Goal: Transaction & Acquisition: Purchase product/service

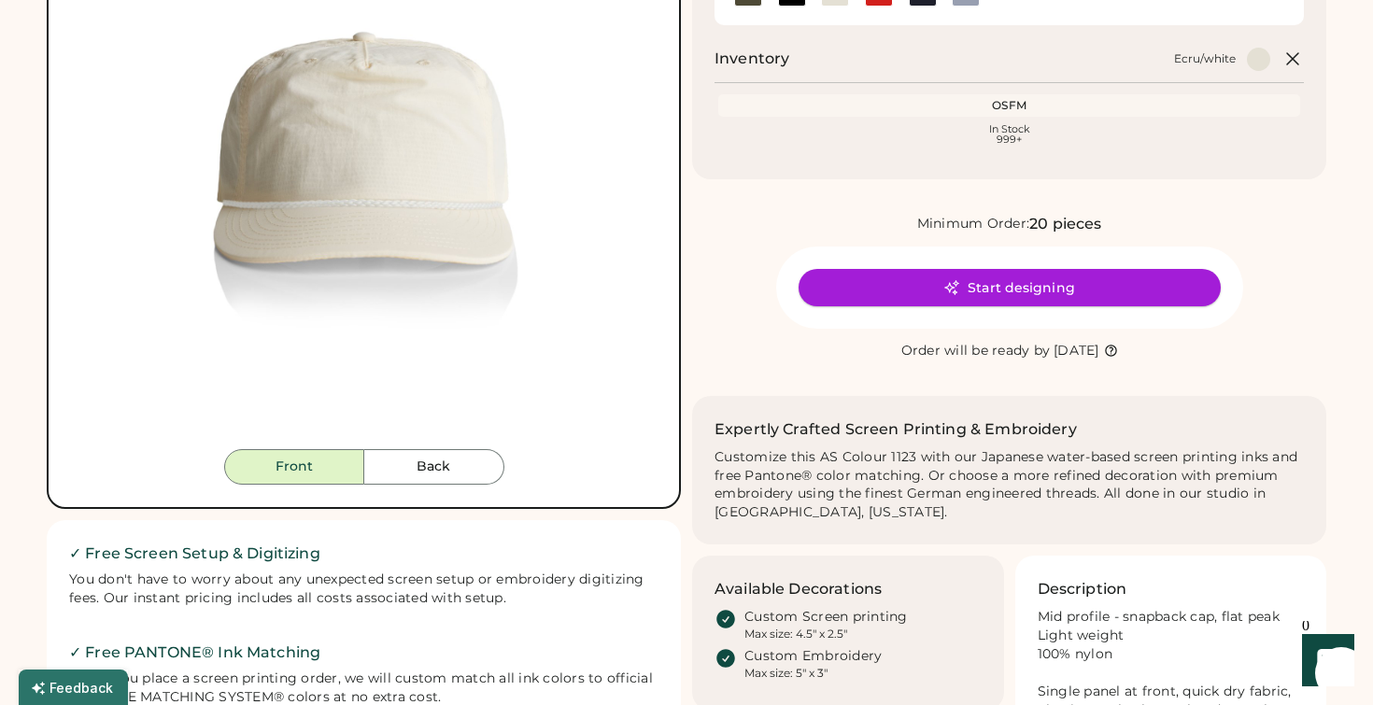
scroll to position [291, 0]
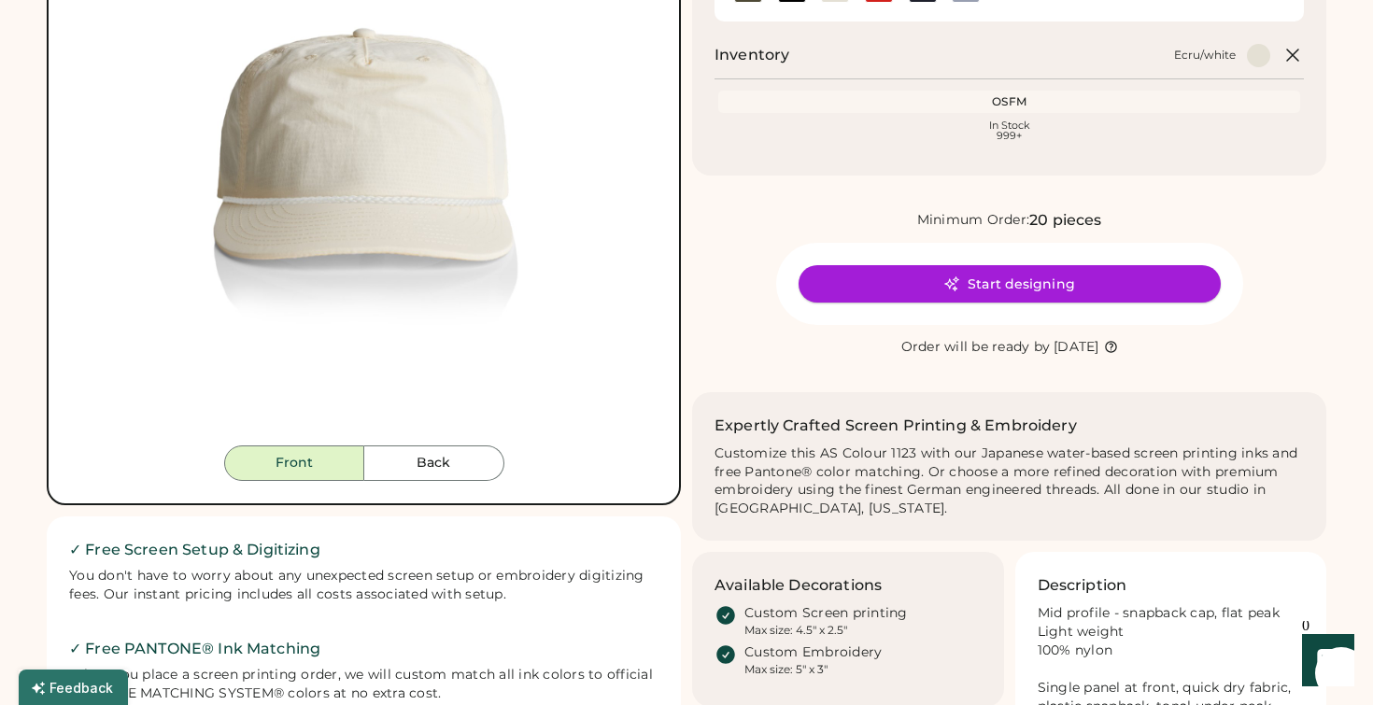
click at [992, 290] on button "Start designing" at bounding box center [1010, 283] width 422 height 37
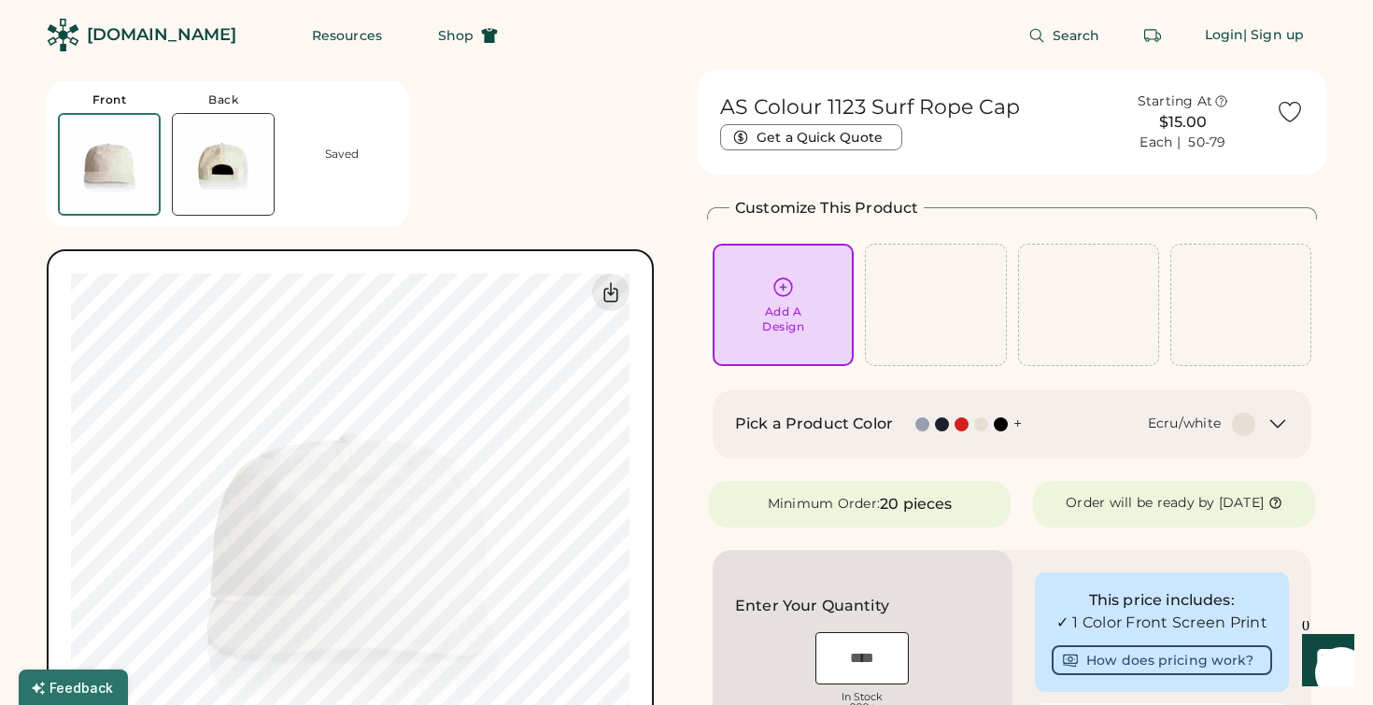
click at [793, 281] on icon at bounding box center [783, 287] width 23 height 23
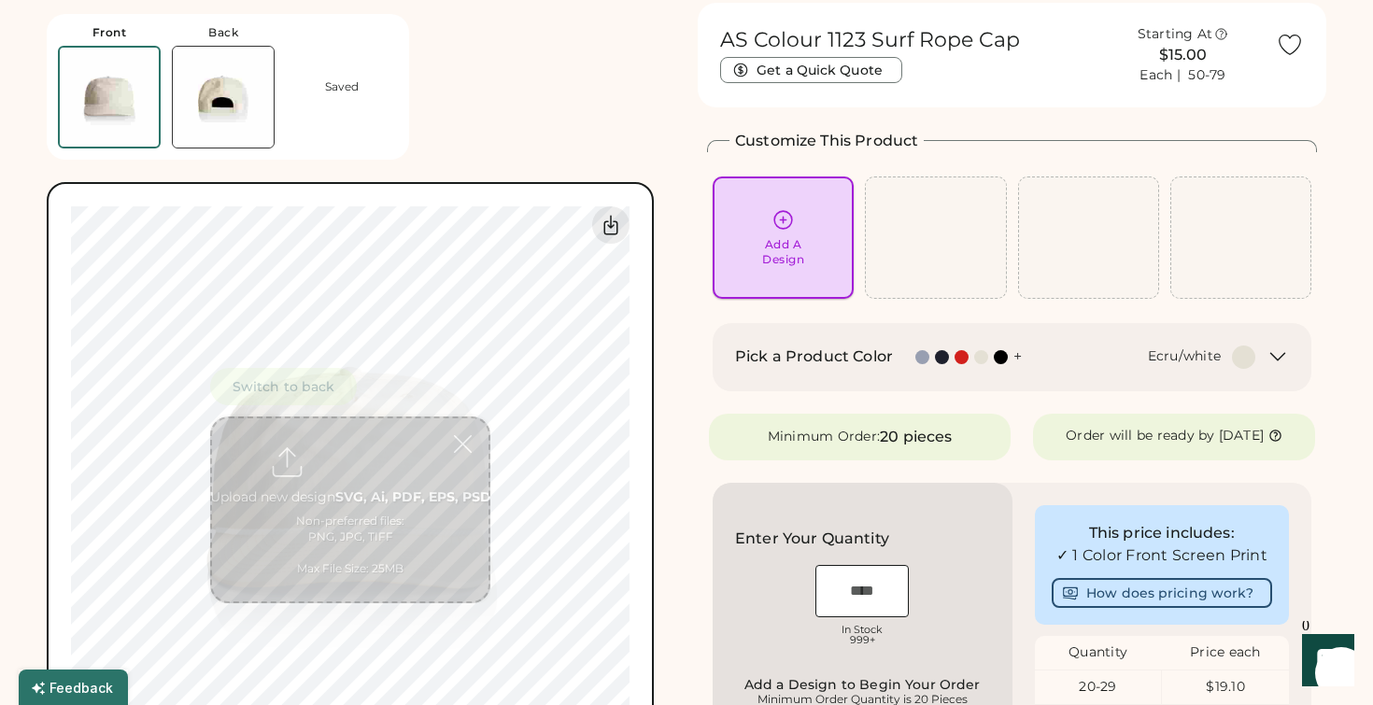
scroll to position [70, 0]
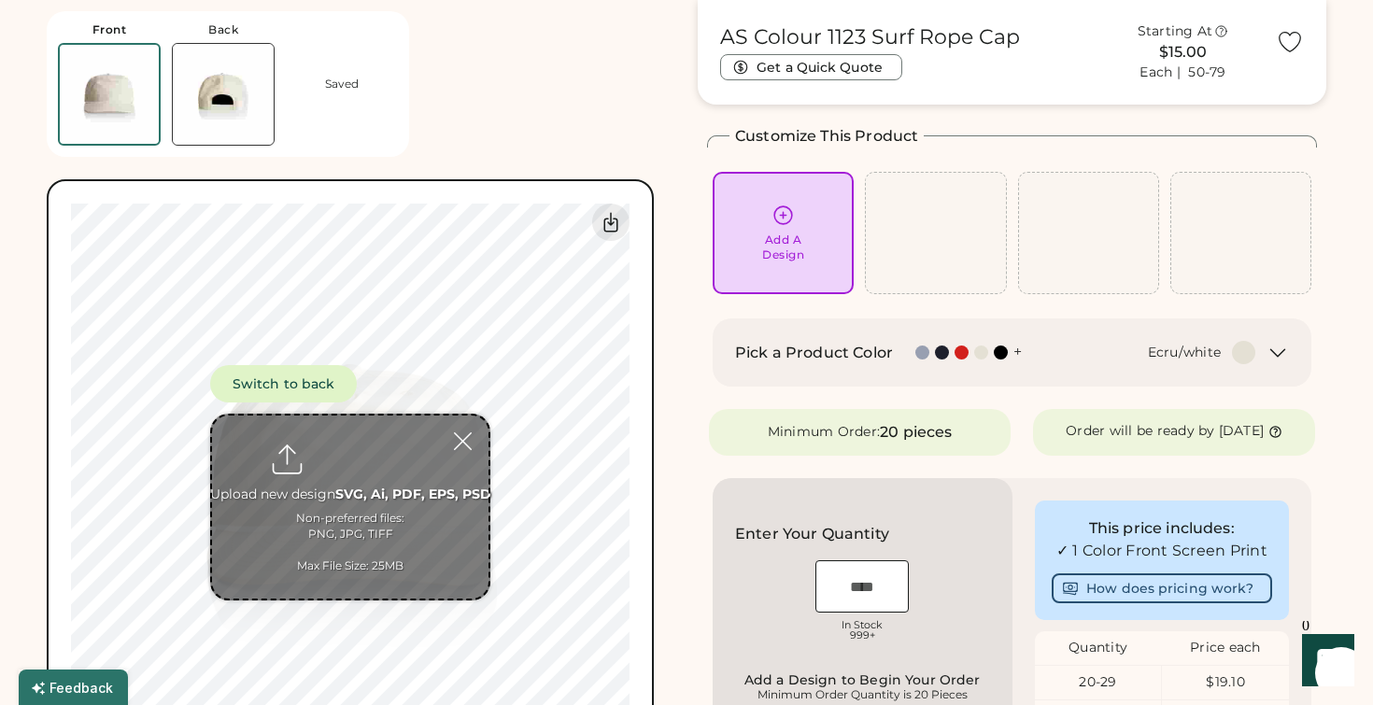
click at [303, 468] on input "file" at bounding box center [350, 507] width 276 height 183
type input "**********"
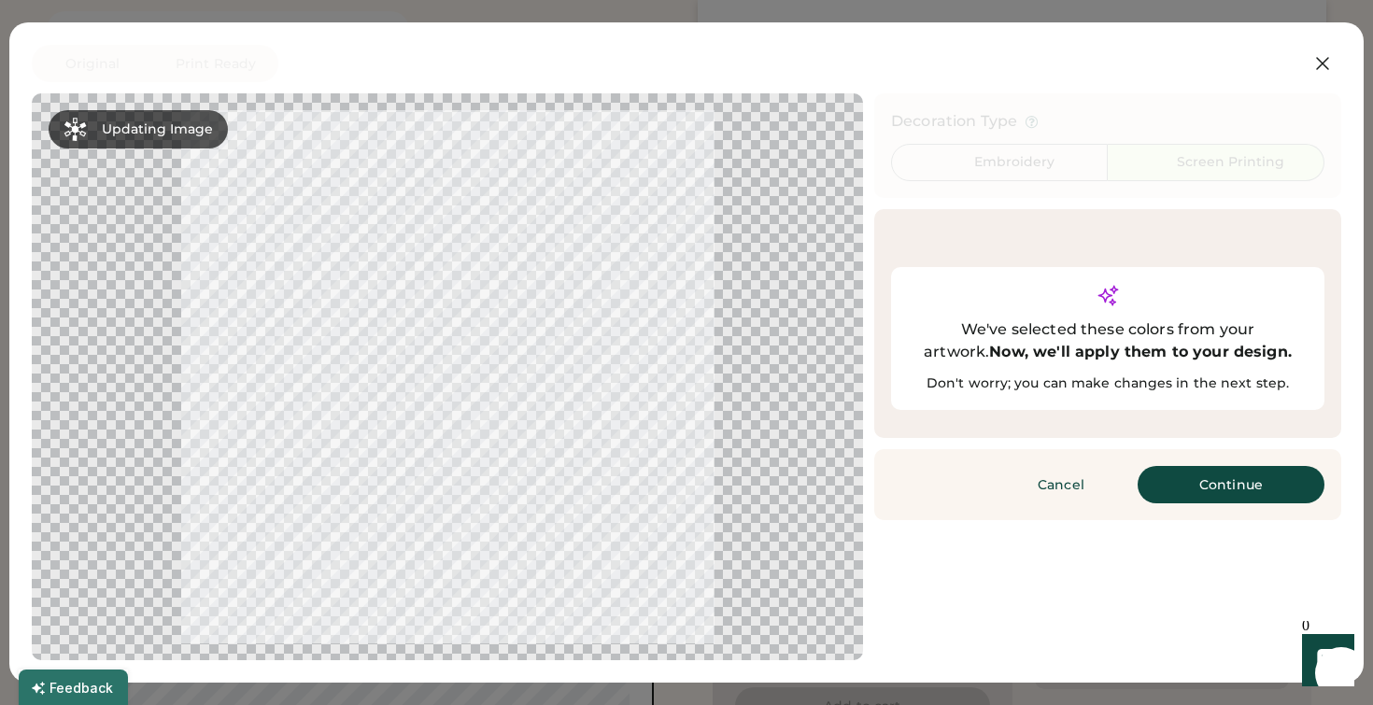
scroll to position [295, 0]
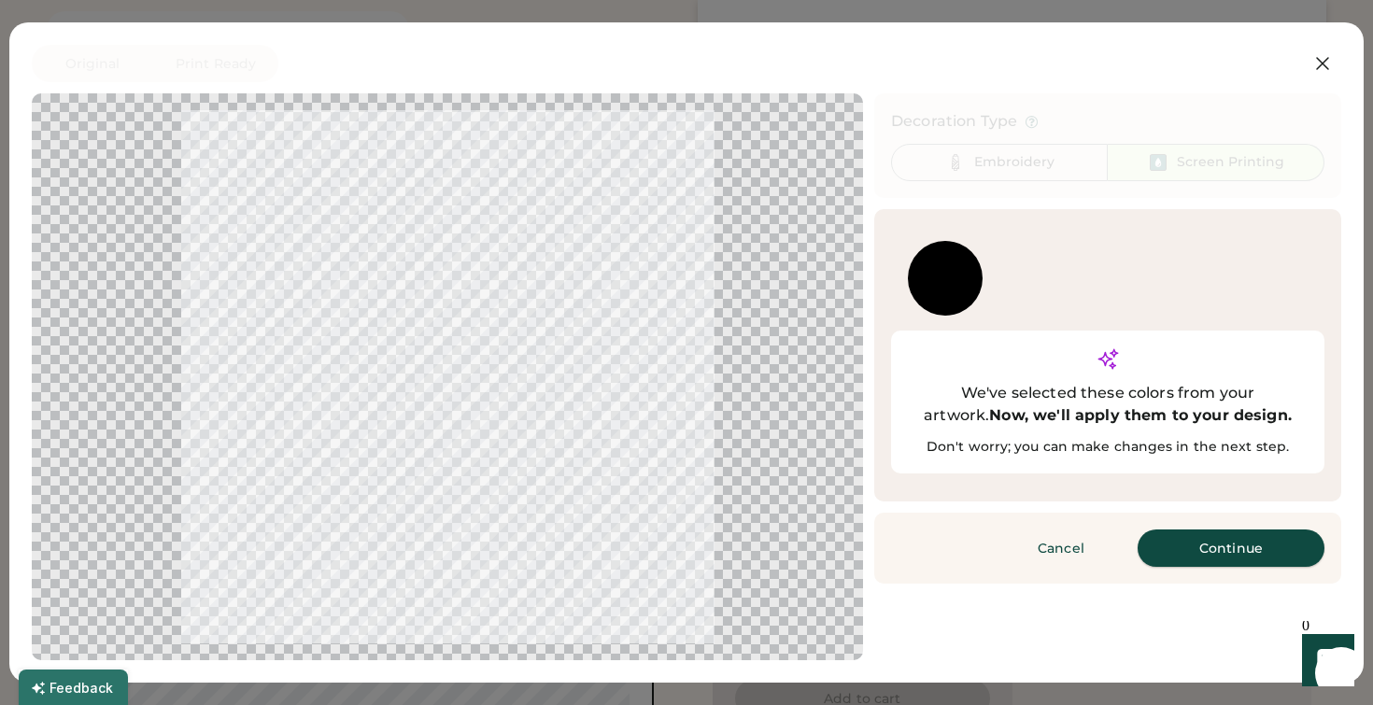
click at [1226, 530] on button "Continue" at bounding box center [1231, 548] width 187 height 37
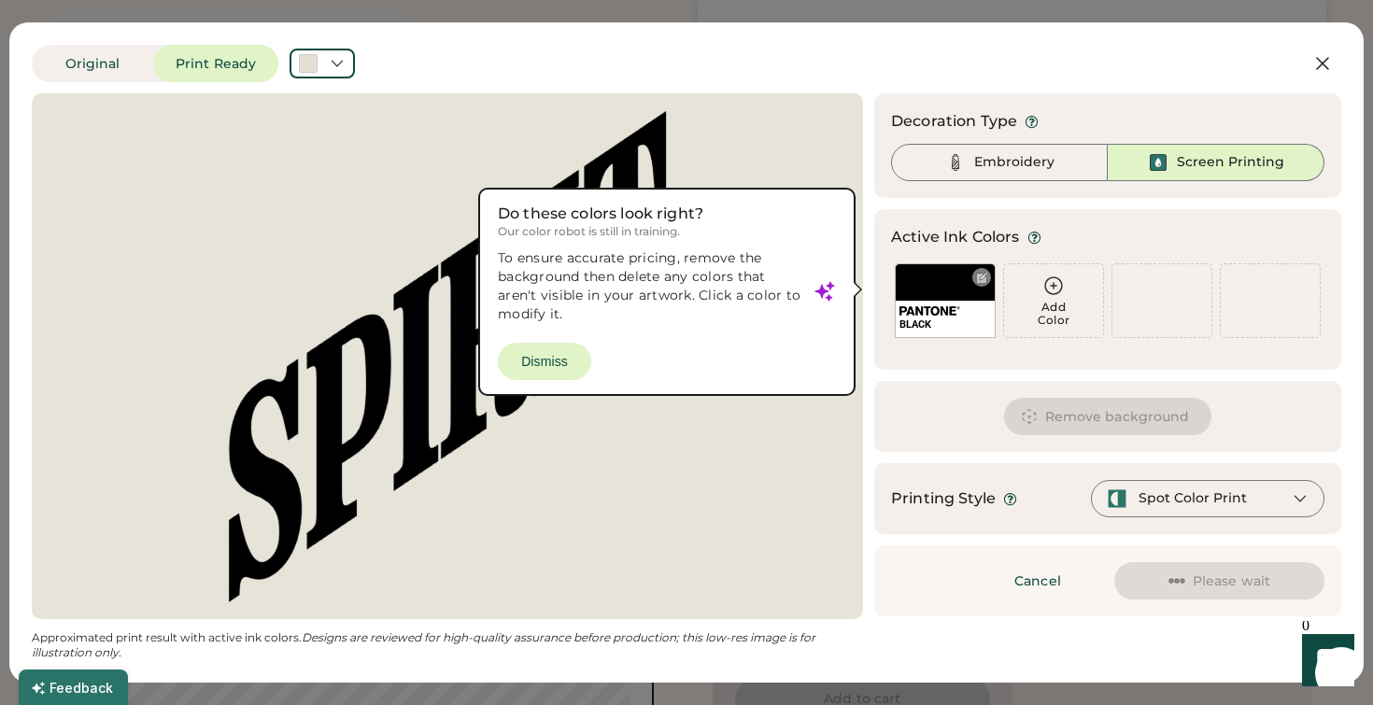
click at [983, 281] on div at bounding box center [982, 278] width 14 height 14
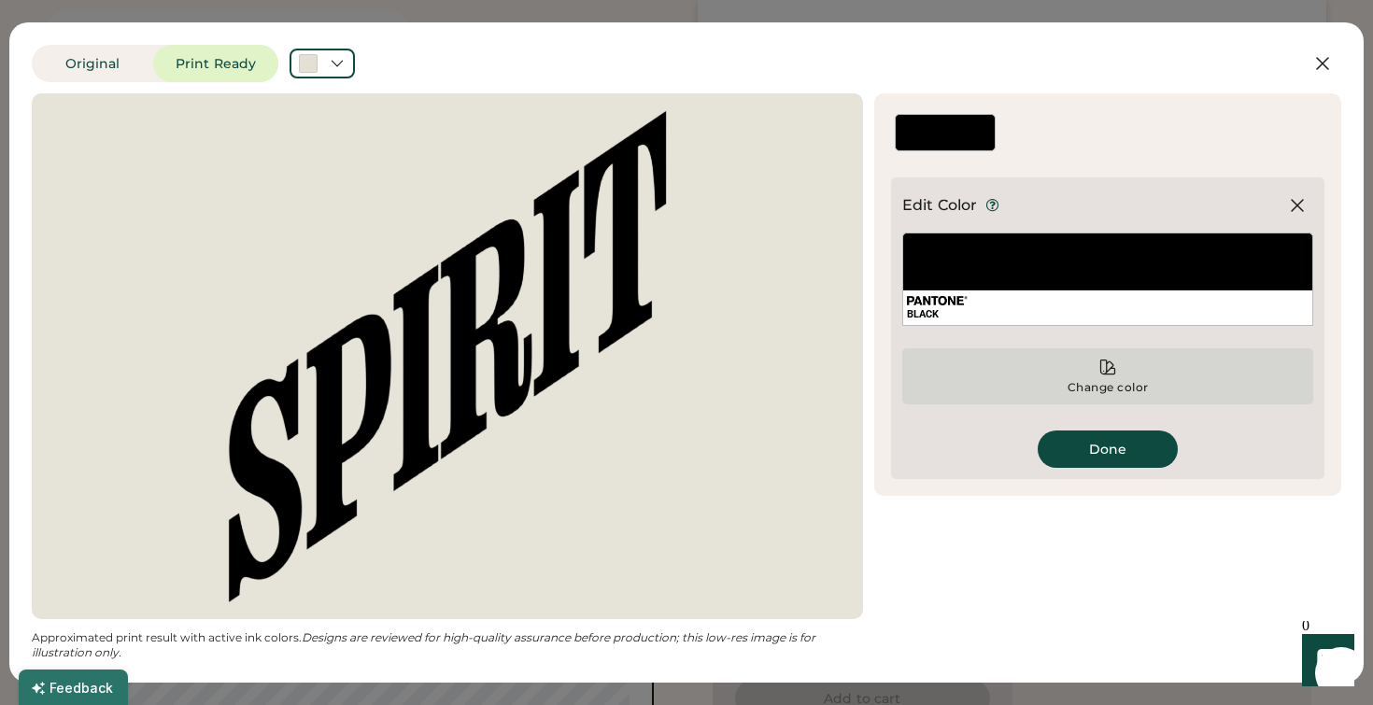
click at [1110, 364] on icon at bounding box center [1107, 367] width 19 height 19
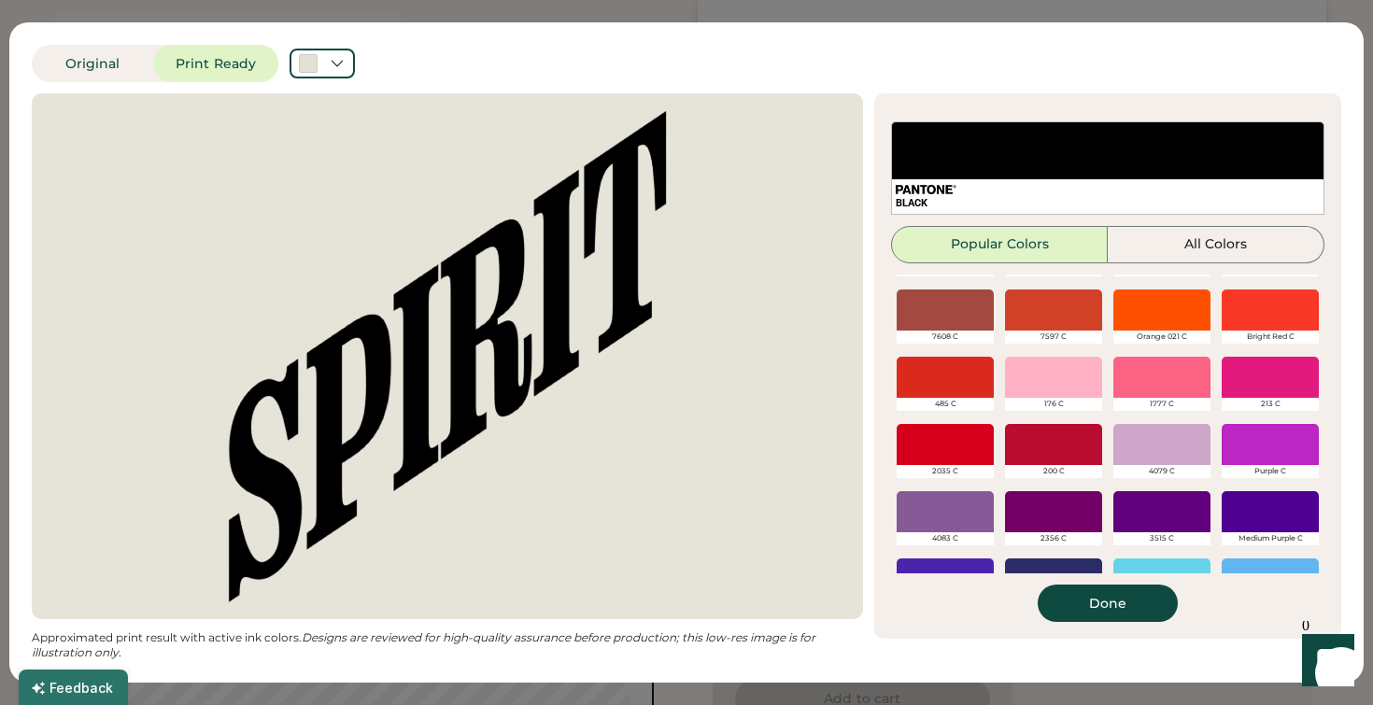
scroll to position [269, 0]
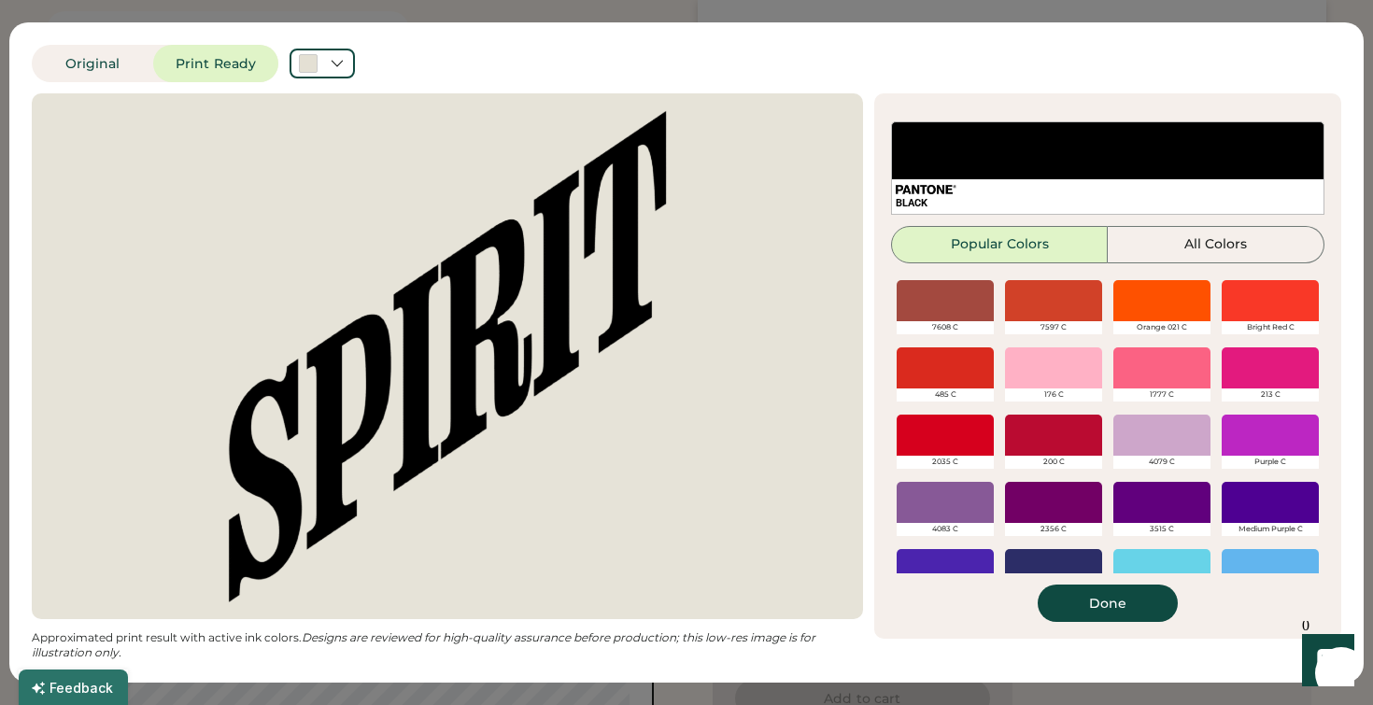
click at [955, 428] on div at bounding box center [945, 435] width 97 height 41
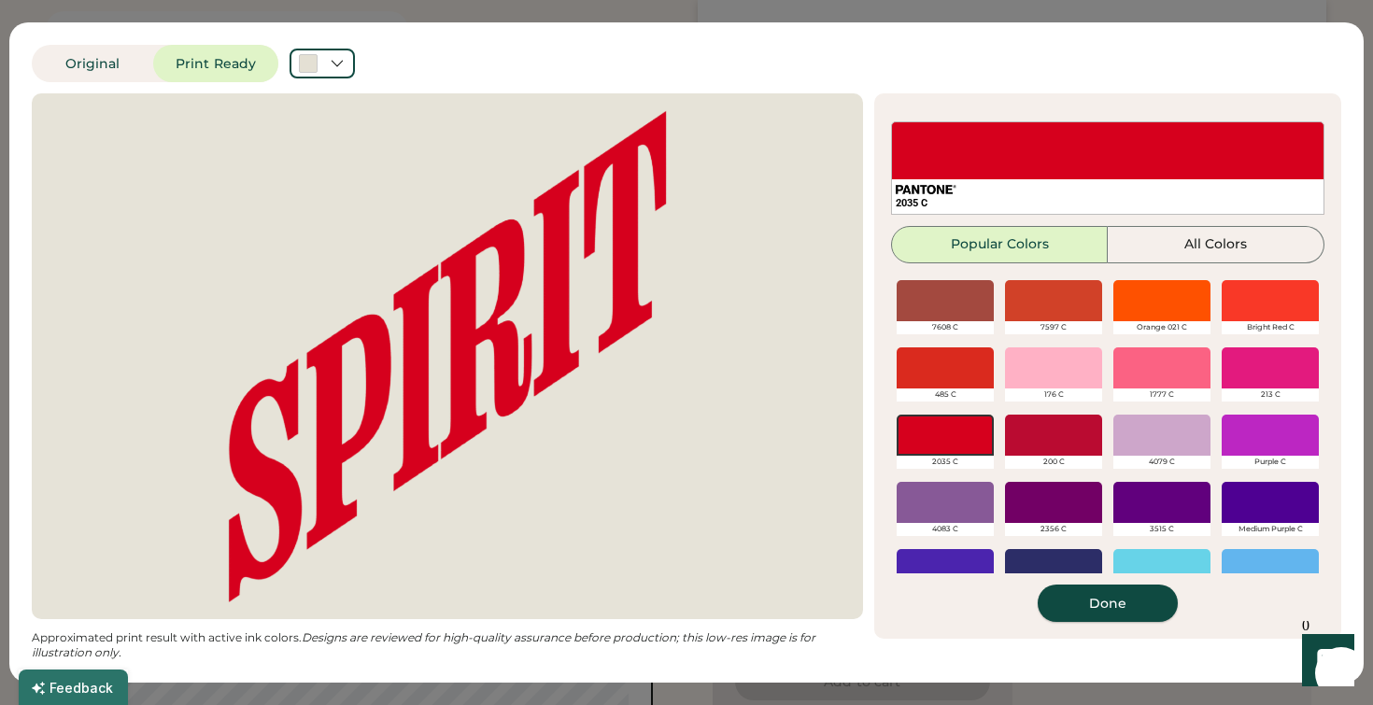
scroll to position [311, 1]
click at [1130, 601] on button "Done" at bounding box center [1108, 603] width 140 height 37
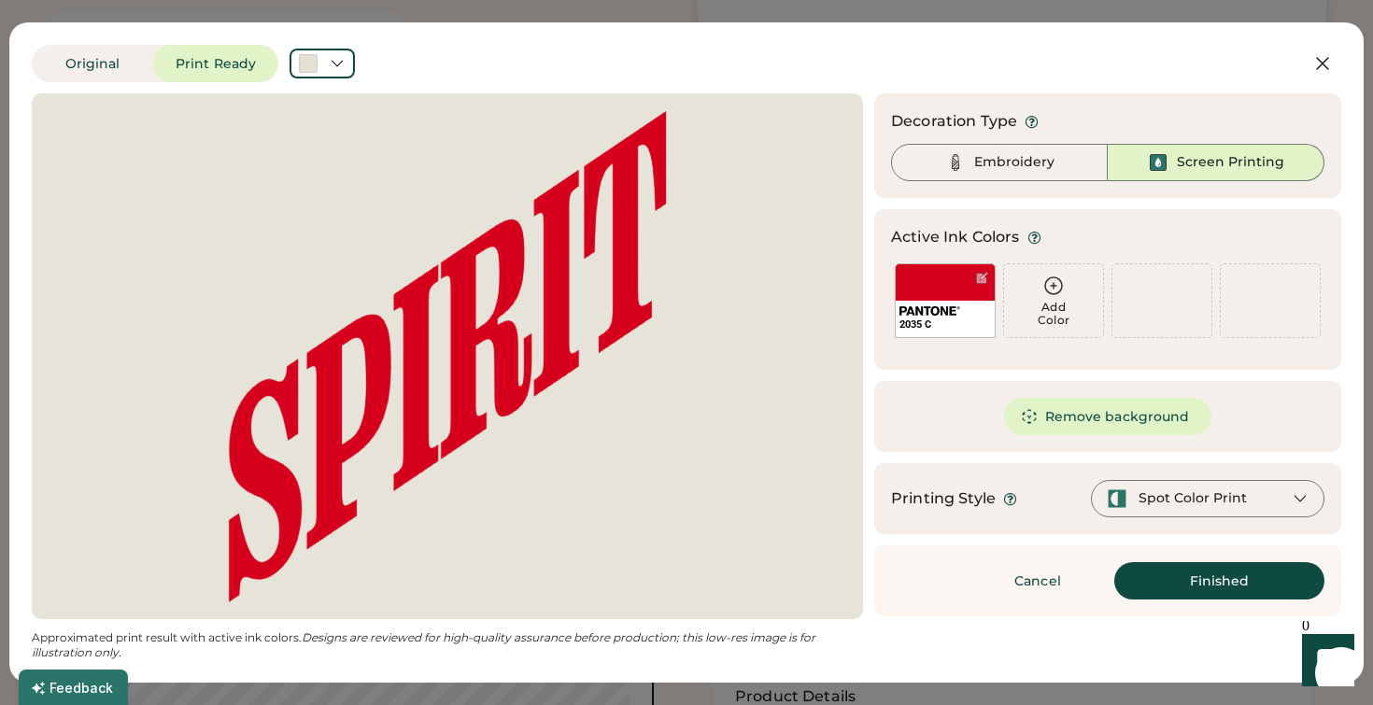
scroll to position [395, 0]
click at [1016, 165] on div "Embroidery" at bounding box center [1014, 162] width 80 height 19
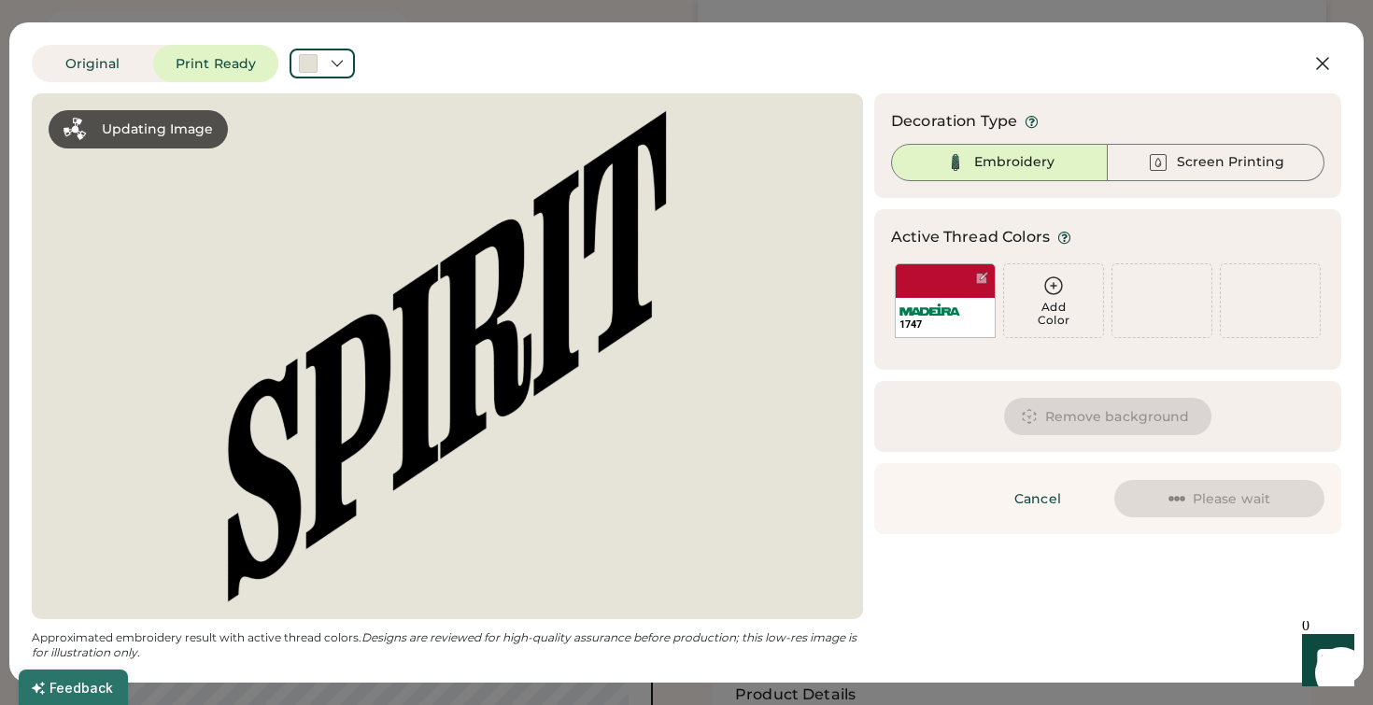
scroll to position [396, 0]
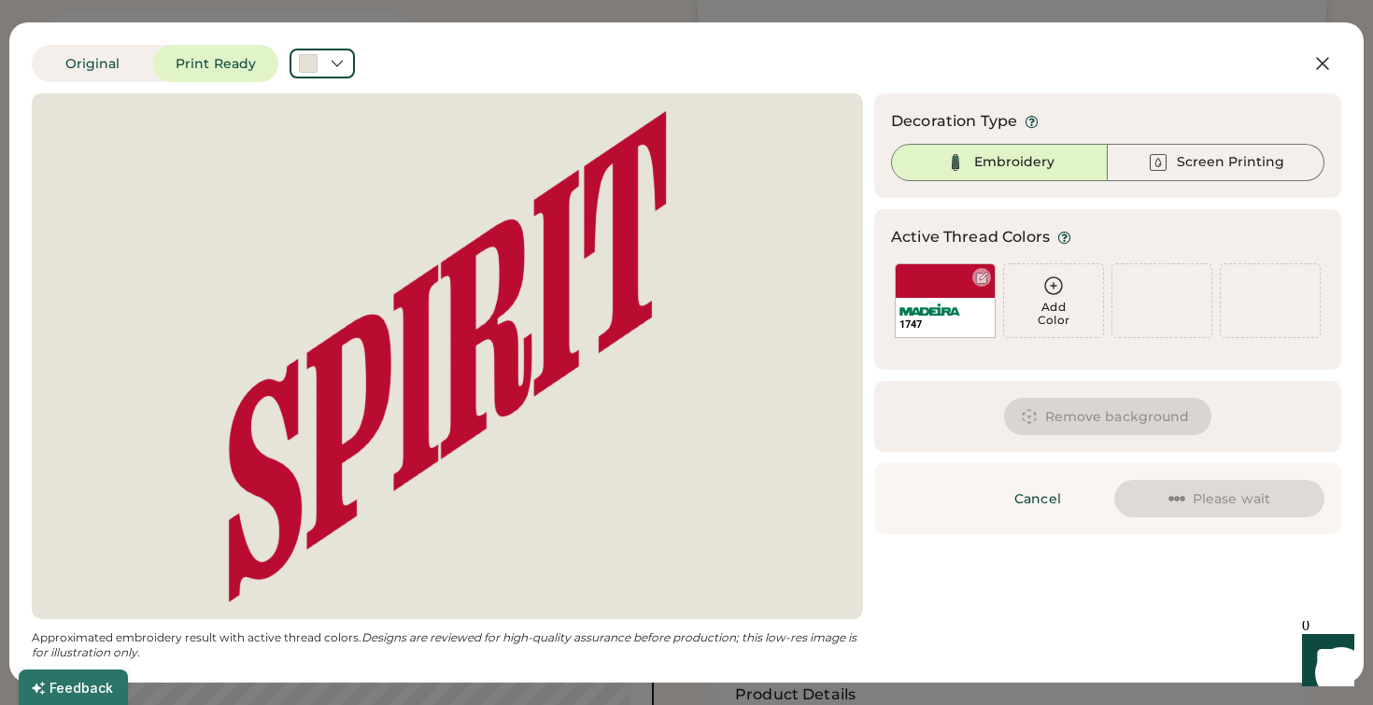
click at [947, 310] on img at bounding box center [930, 310] width 61 height 12
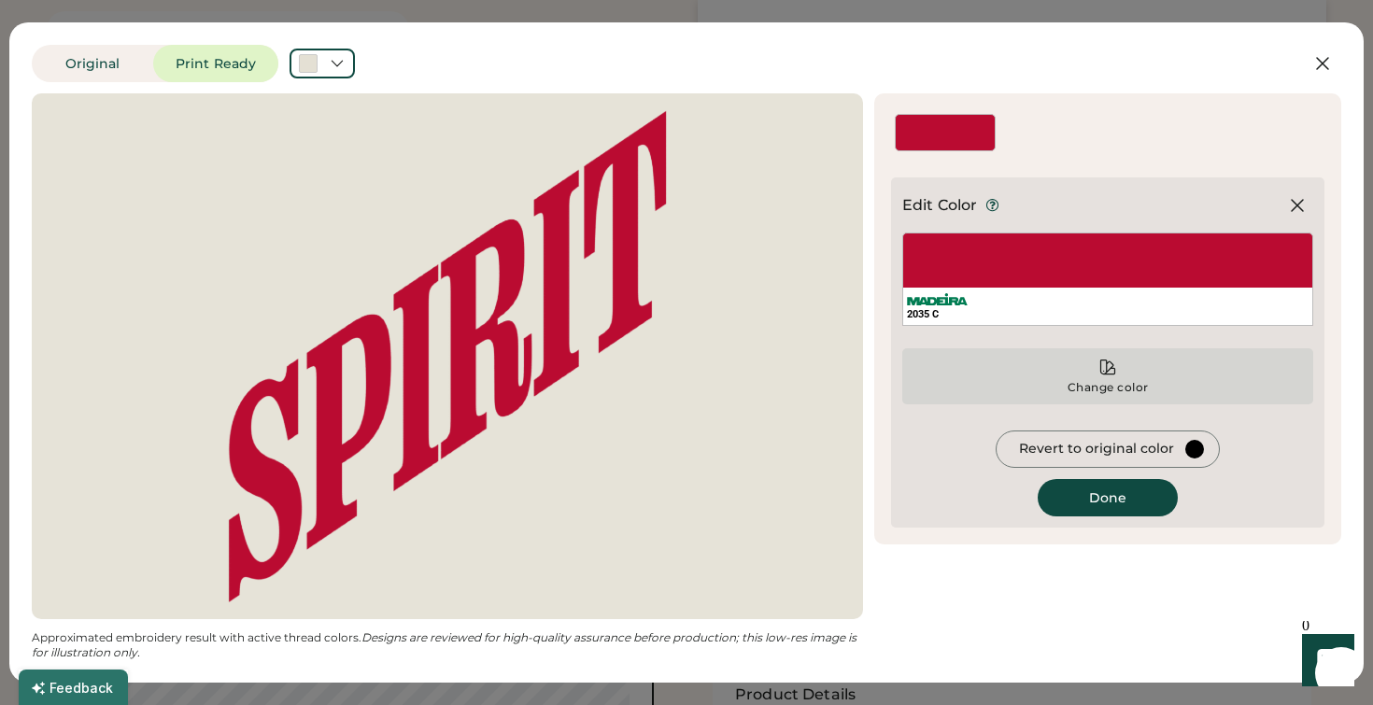
click at [1107, 371] on icon at bounding box center [1108, 368] width 14 height 14
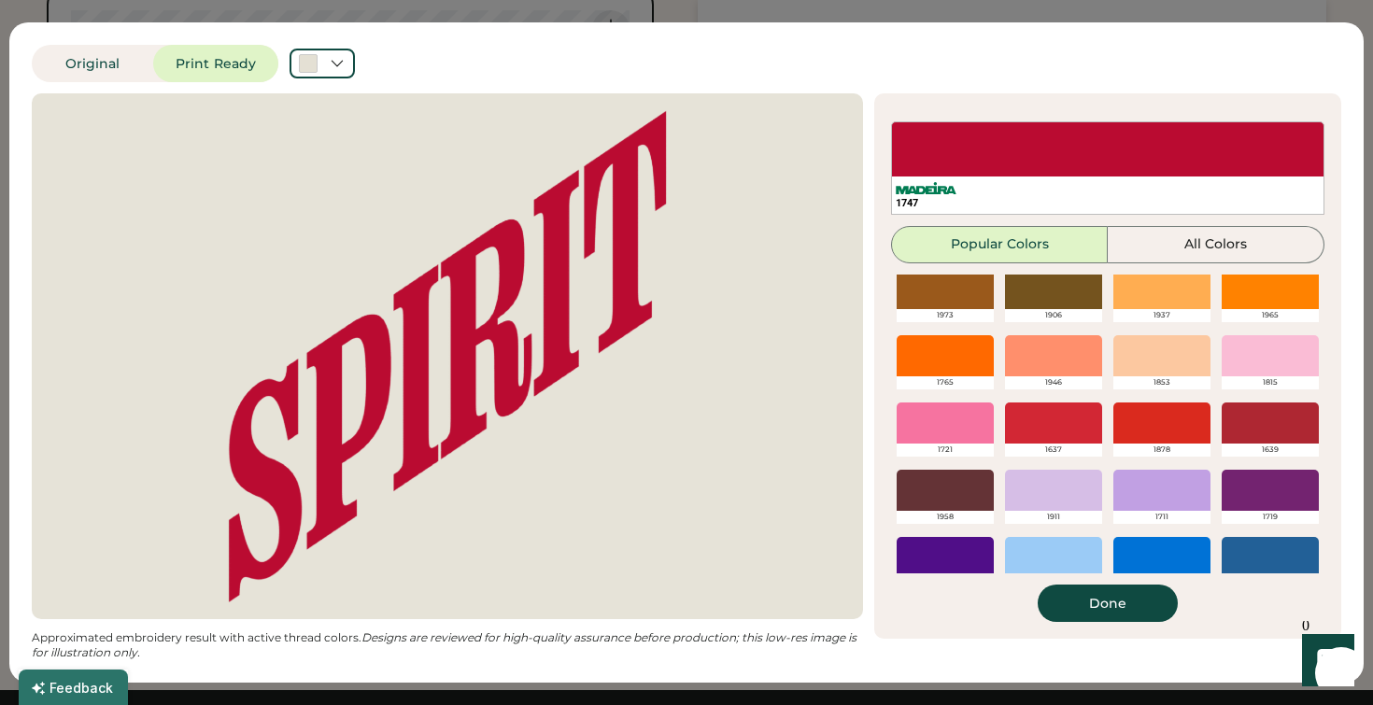
scroll to position [216, 0]
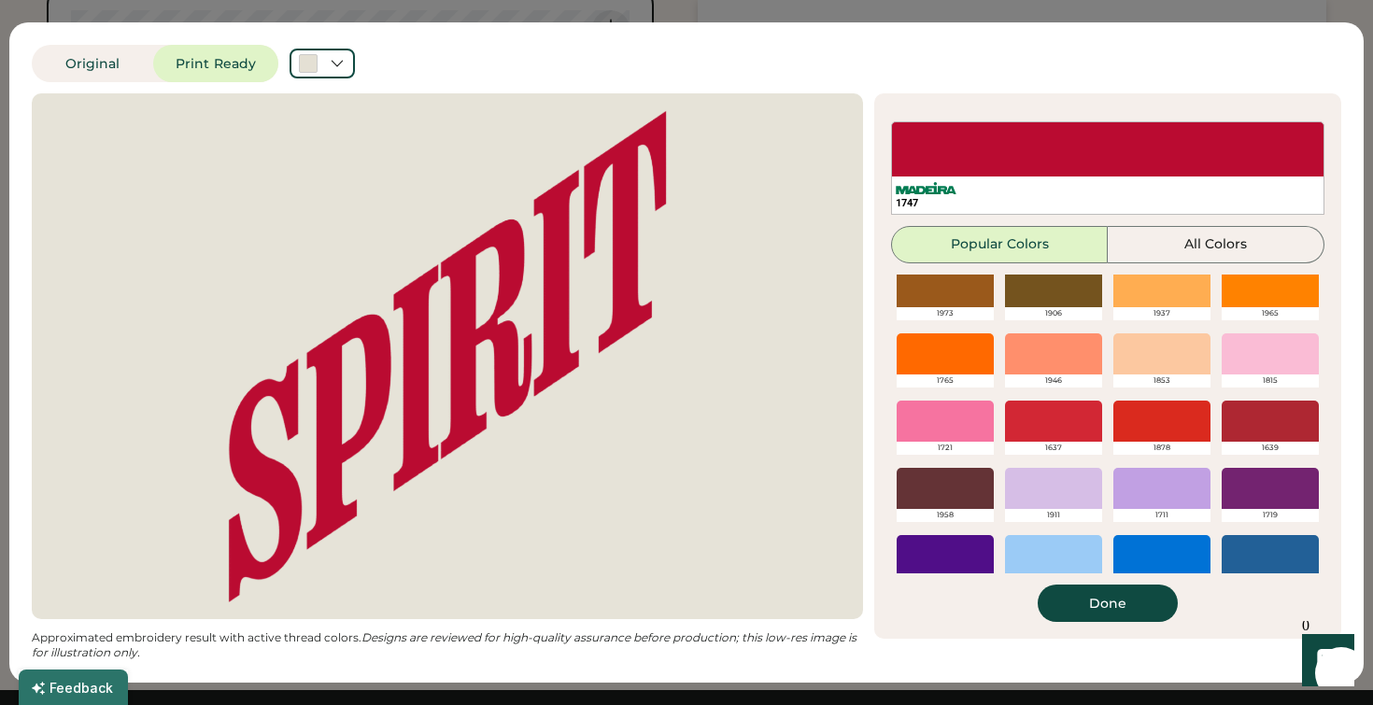
click at [1192, 433] on div at bounding box center [1161, 421] width 97 height 41
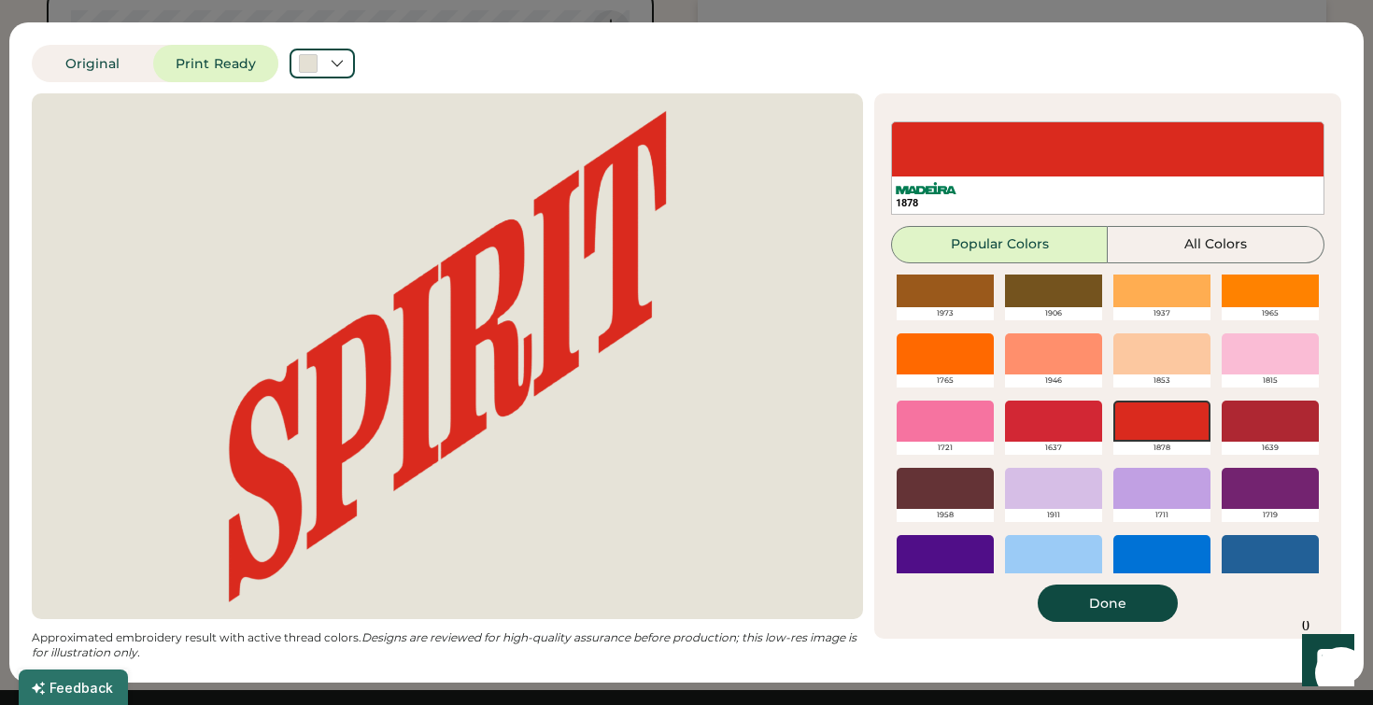
scroll to position [234, 0]
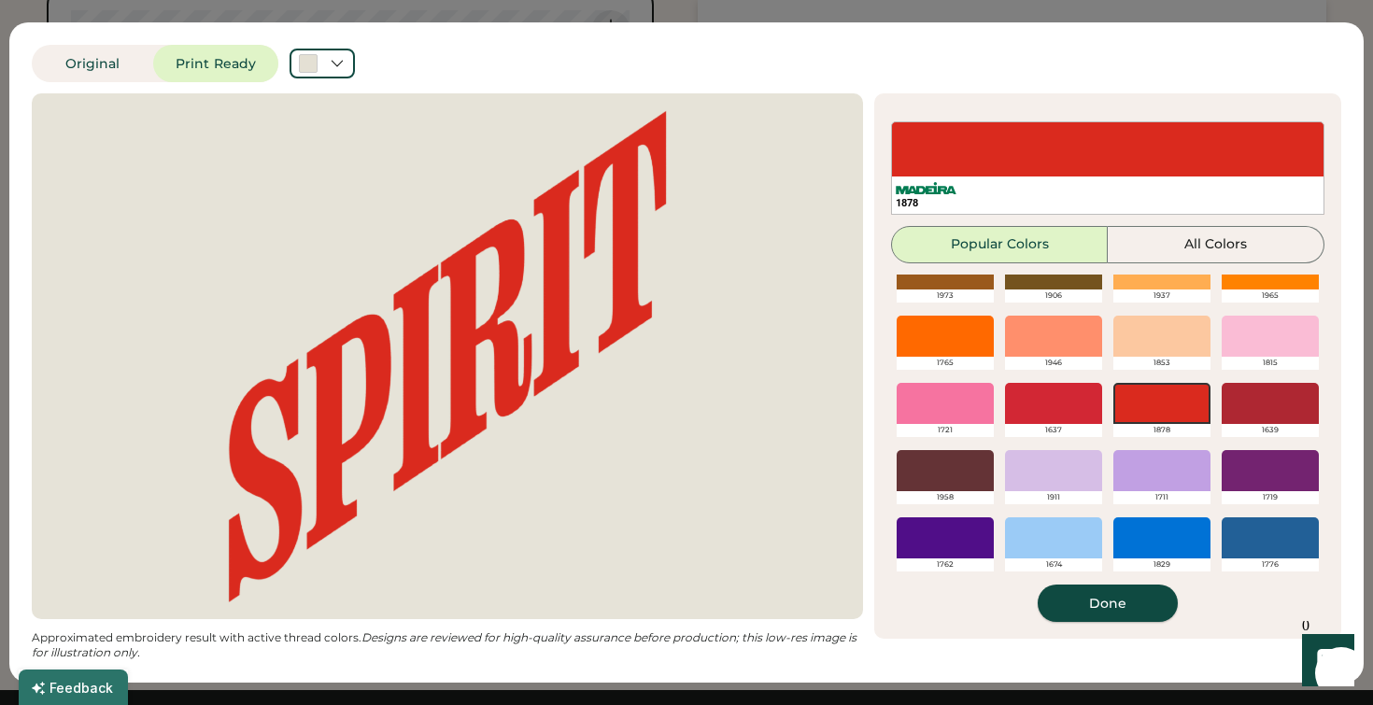
click at [1131, 607] on button "Done" at bounding box center [1108, 603] width 140 height 37
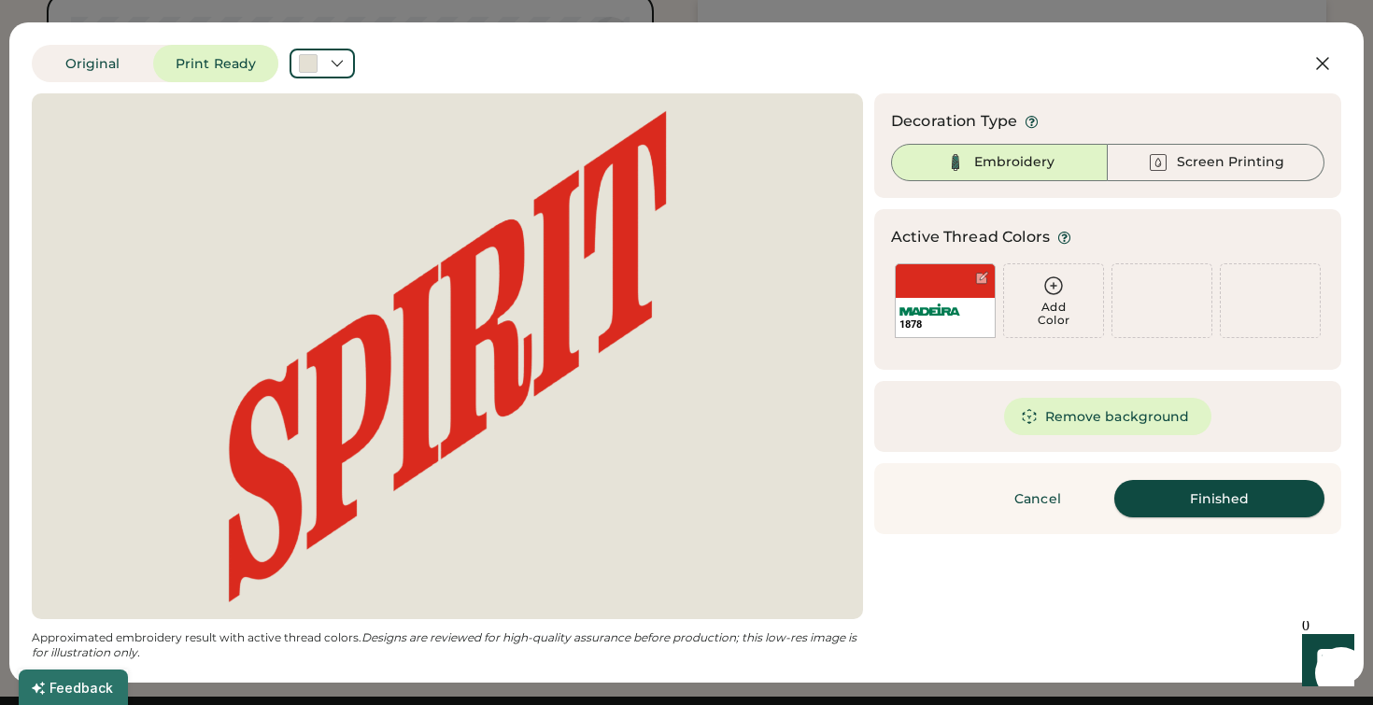
scroll to position [781, 0]
click at [1180, 500] on button "Finished" at bounding box center [1219, 498] width 210 height 37
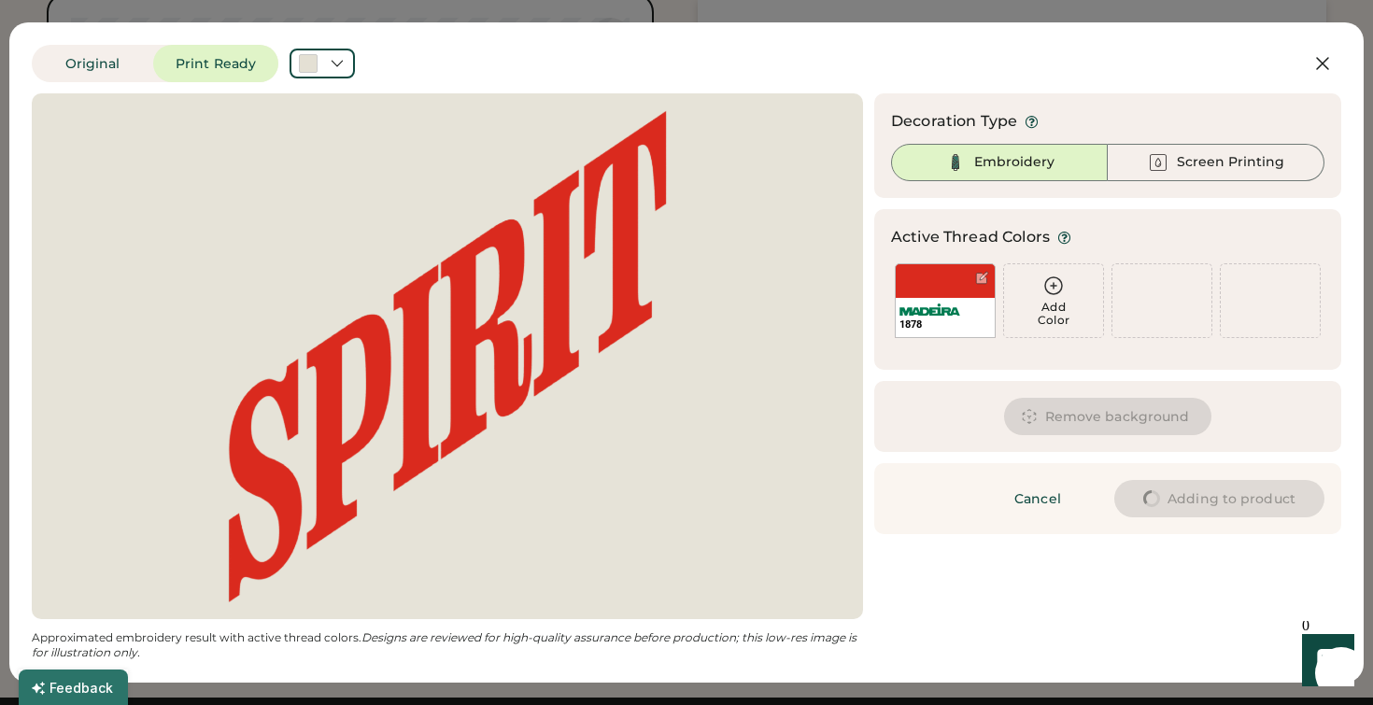
scroll to position [780, 0]
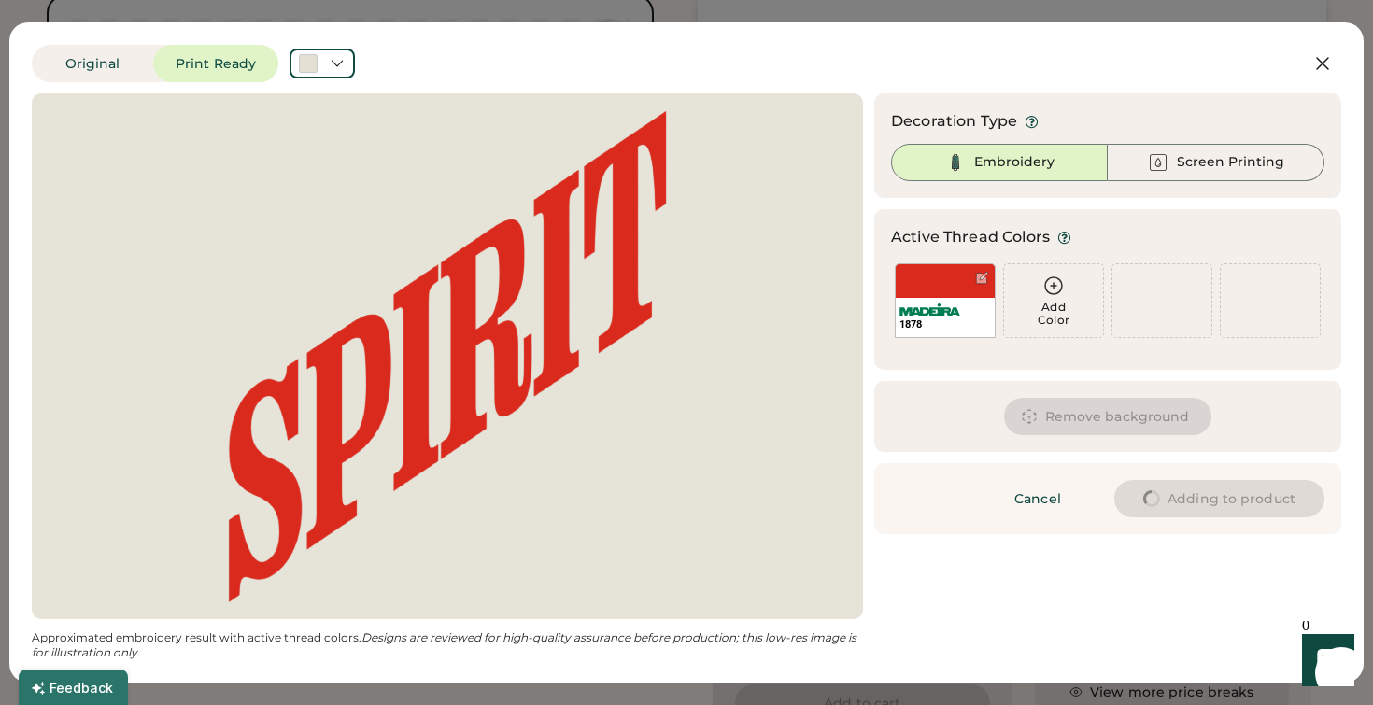
type input "****"
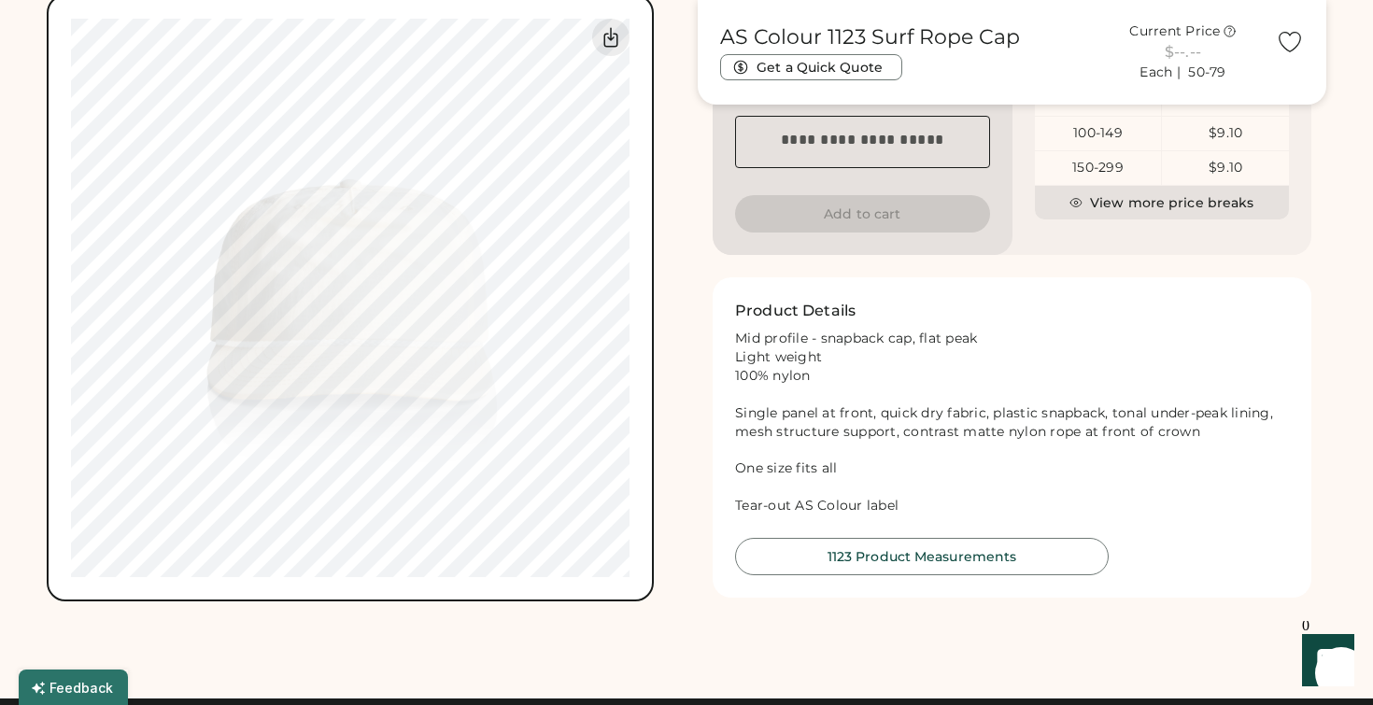
type input "****"
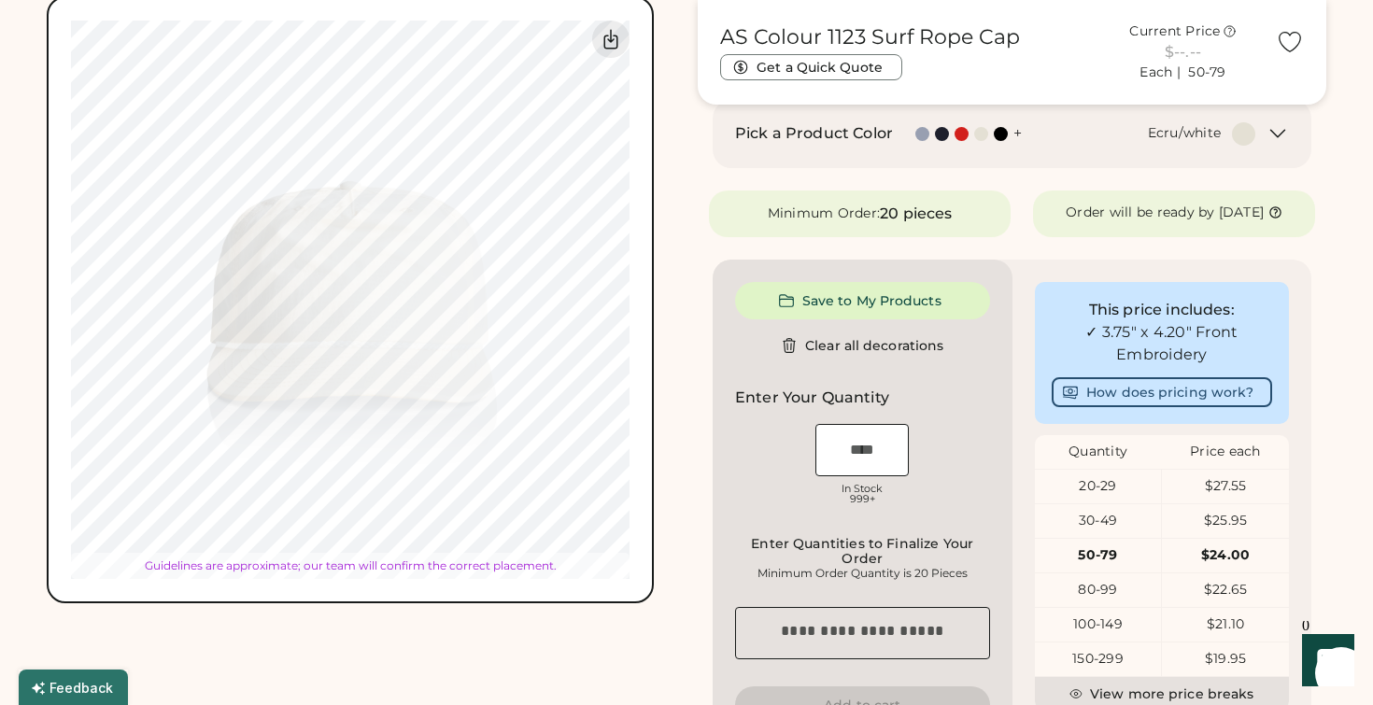
type input "****"
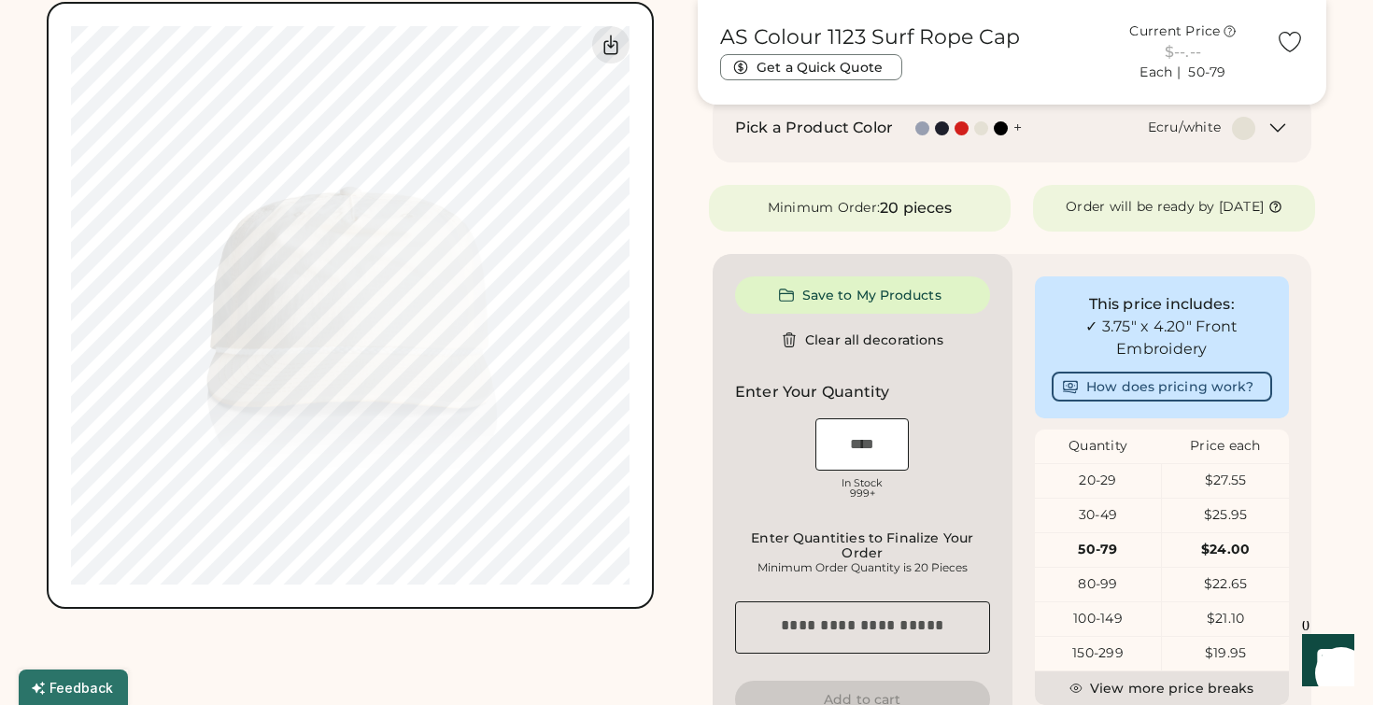
scroll to position [772, 0]
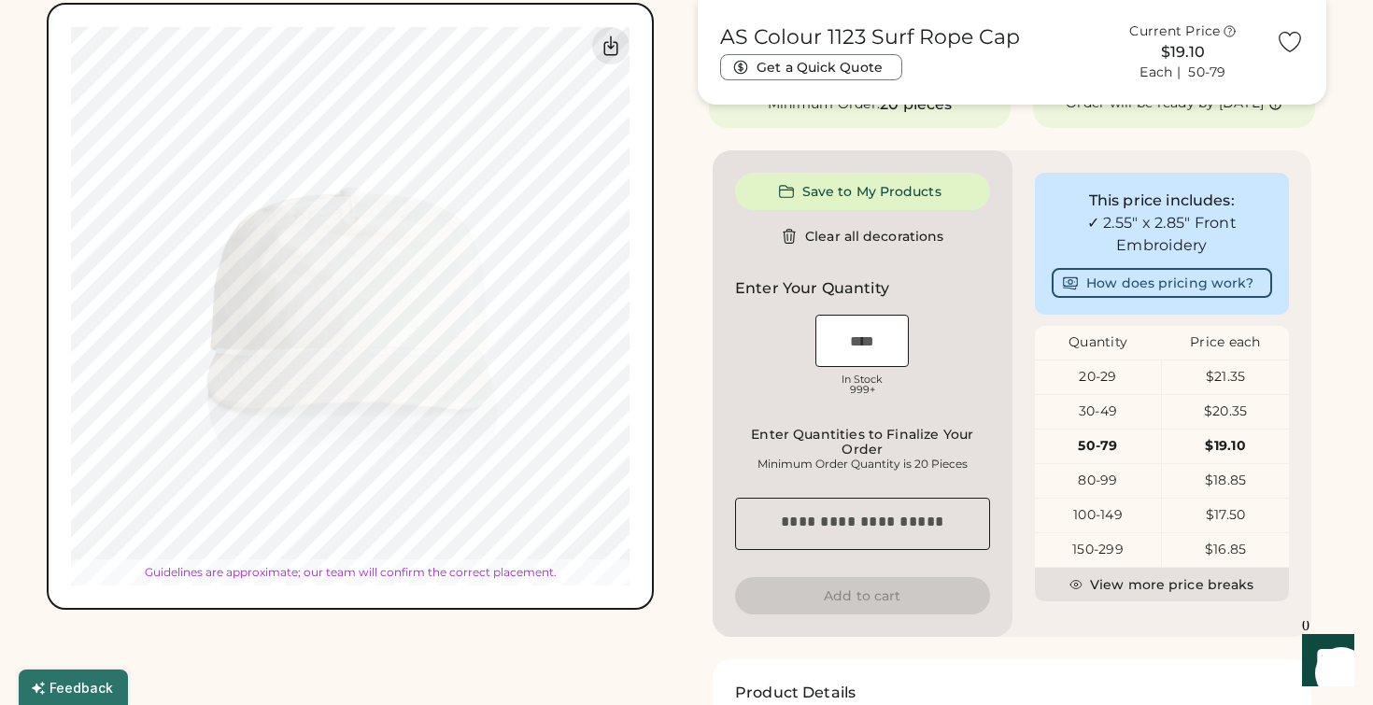
type input "****"
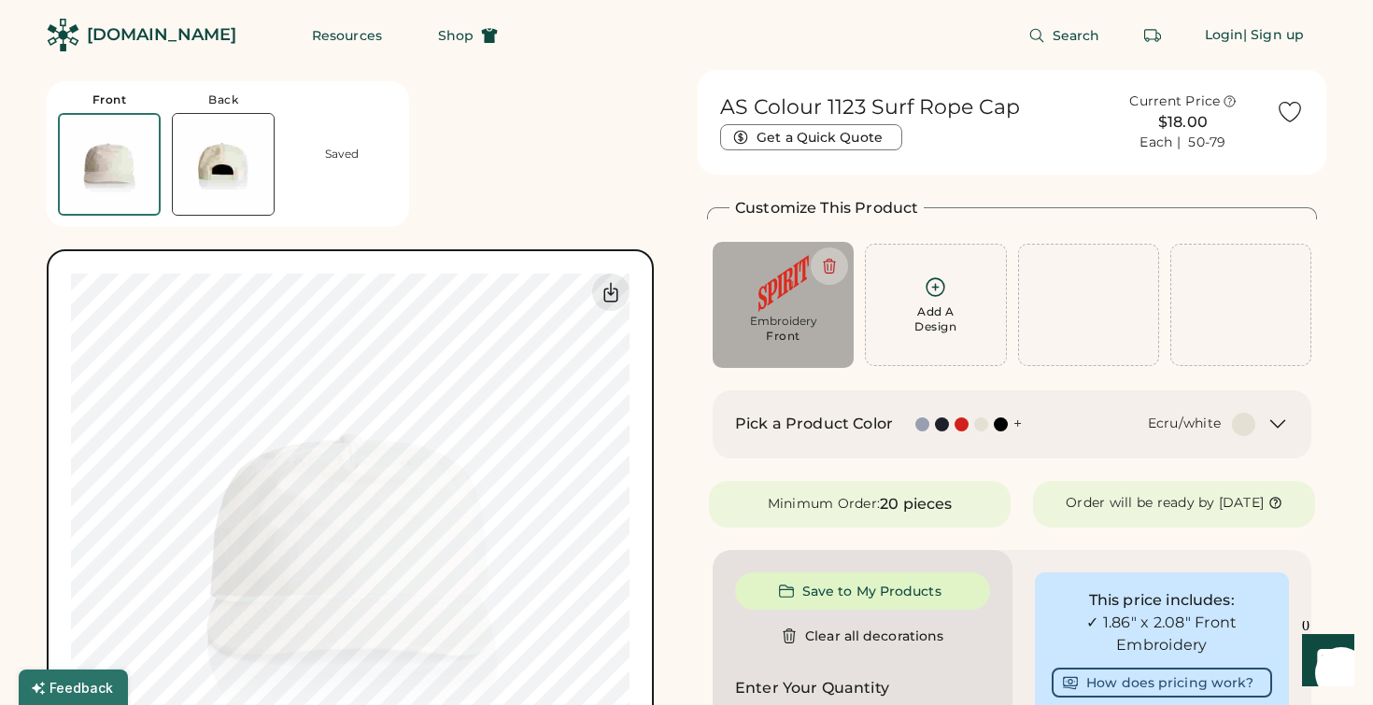
scroll to position [0, 0]
